Goal: Transaction & Acquisition: Purchase product/service

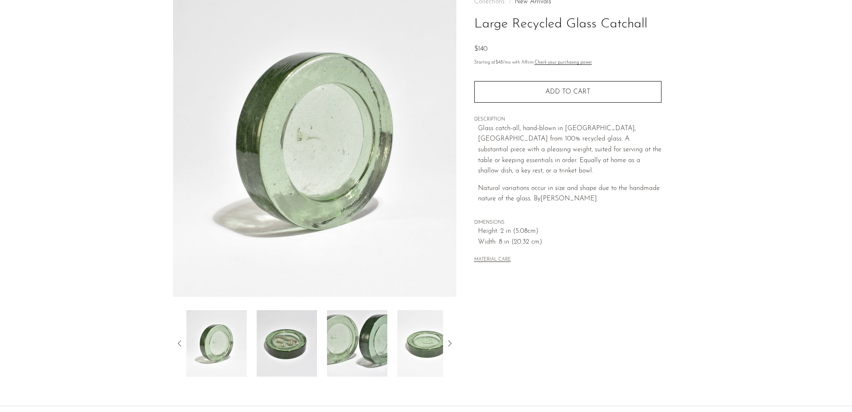
scroll to position [125, 0]
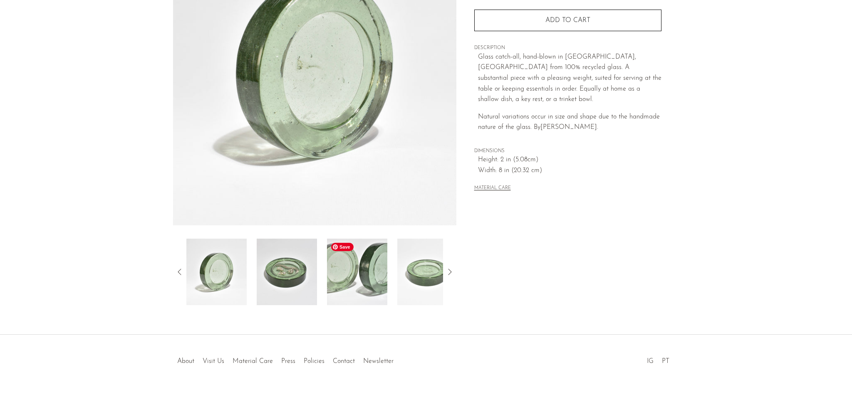
click at [351, 283] on img at bounding box center [357, 272] width 60 height 67
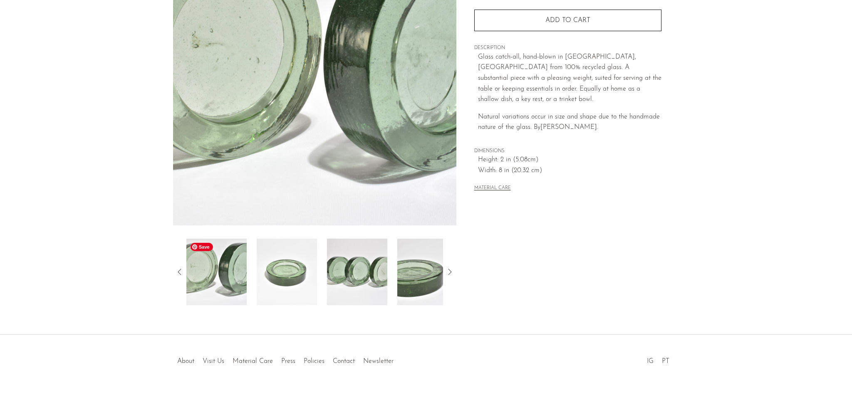
click at [198, 279] on img at bounding box center [216, 272] width 60 height 67
click at [361, 287] on img at bounding box center [357, 272] width 60 height 67
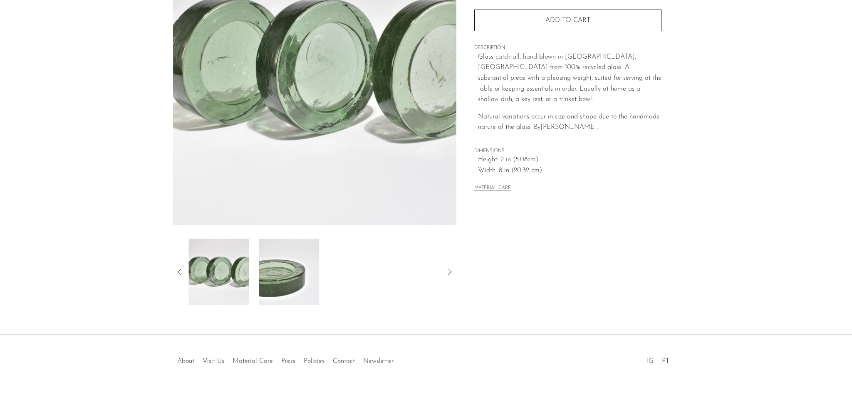
scroll to position [0, 0]
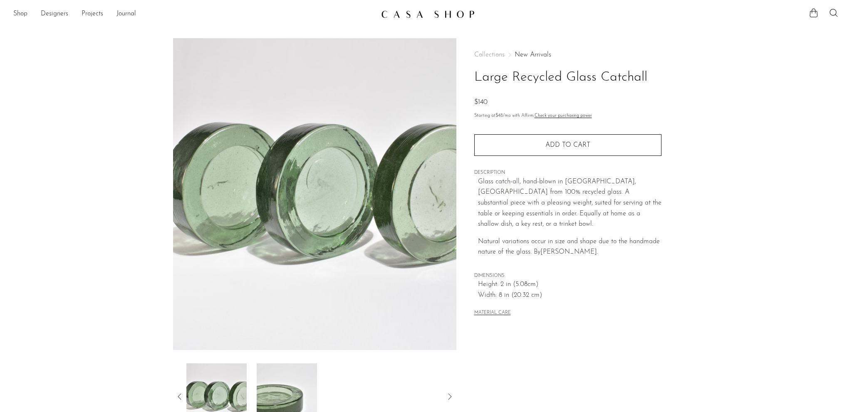
click at [529, 53] on link "New Arrivals" at bounding box center [532, 55] width 37 height 7
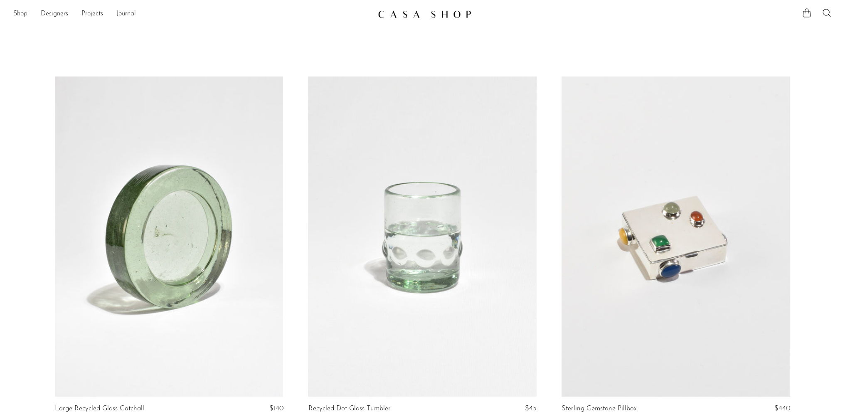
drag, startPoint x: 191, startPoint y: 197, endPoint x: 196, endPoint y: 204, distance: 8.7
click at [192, 198] on link at bounding box center [169, 237] width 229 height 320
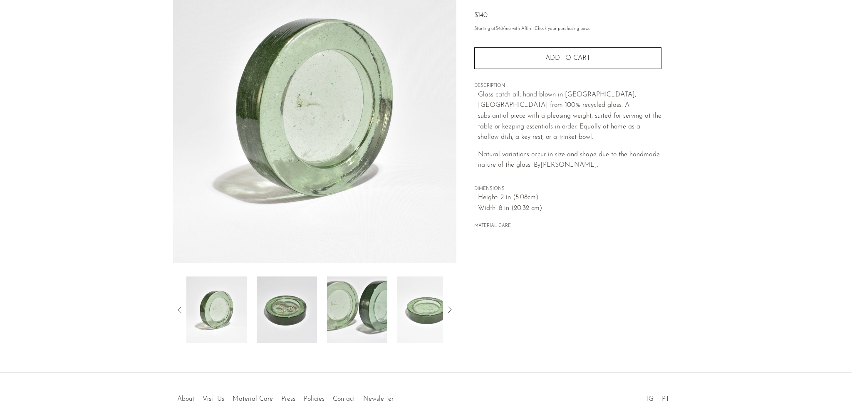
scroll to position [129, 0]
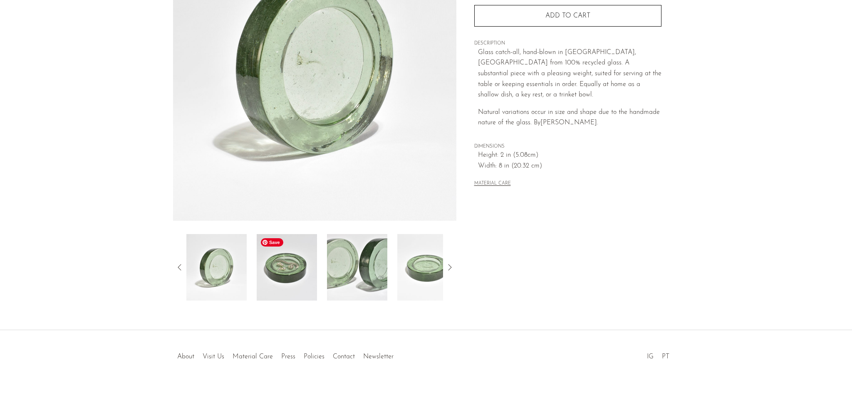
click at [308, 271] on img at bounding box center [287, 267] width 60 height 67
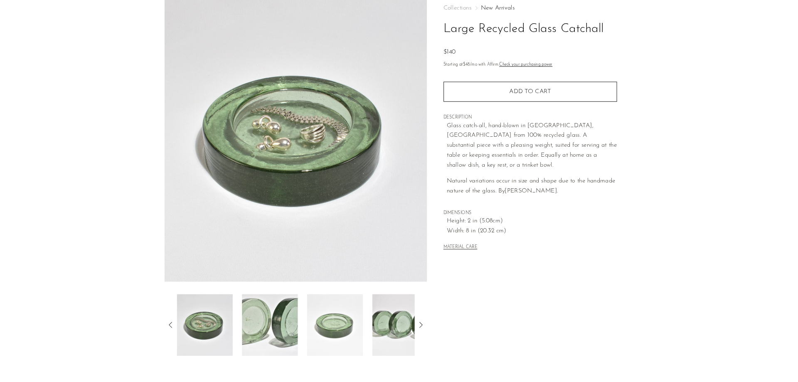
scroll to position [46, 0]
